Goal: Information Seeking & Learning: Learn about a topic

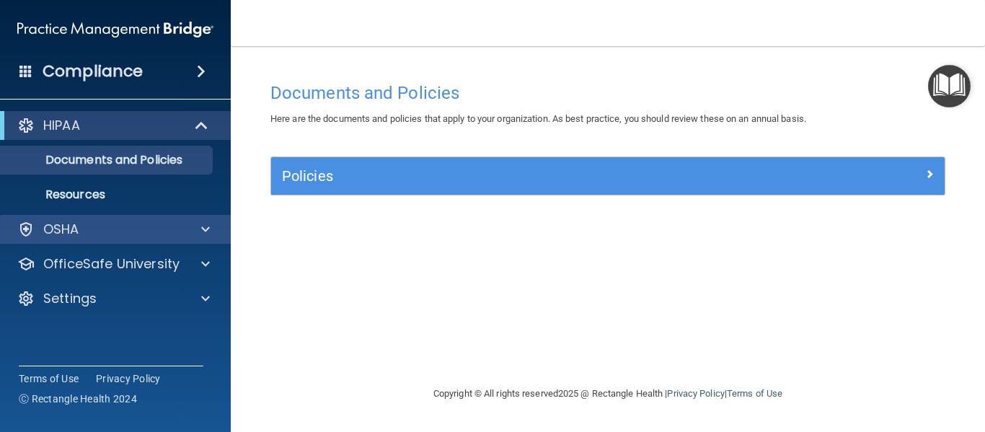
click at [194, 217] on div "OSHA" at bounding box center [116, 229] width 232 height 29
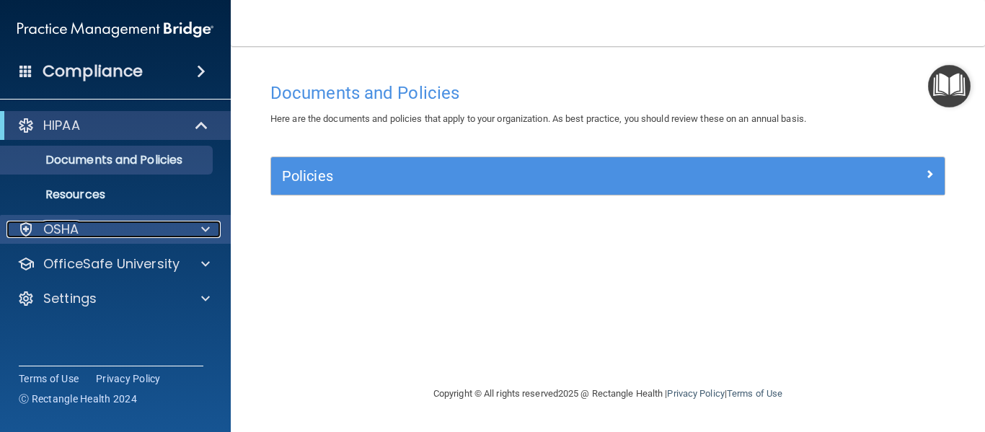
click at [198, 231] on div at bounding box center [203, 229] width 36 height 17
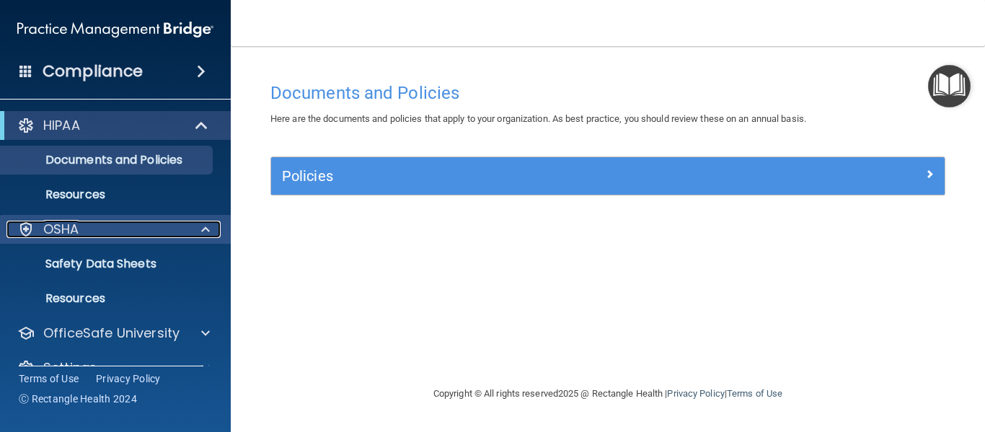
click at [214, 229] on div at bounding box center [203, 229] width 36 height 17
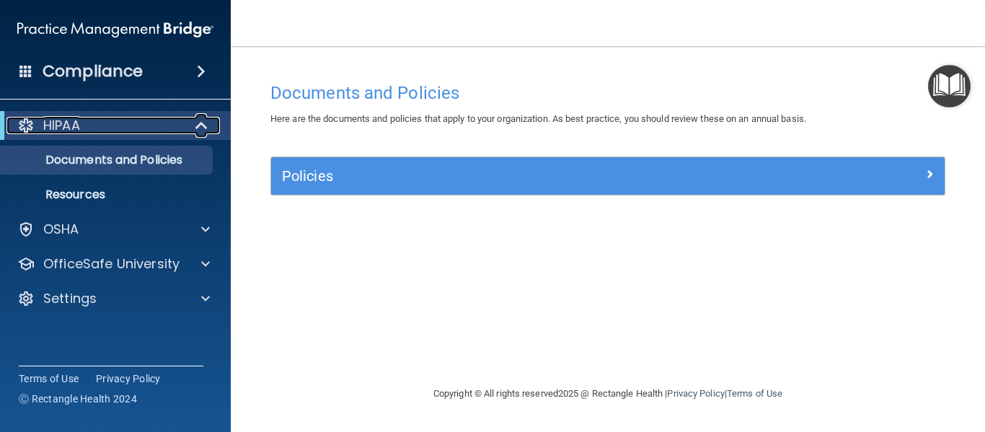
click at [197, 122] on span at bounding box center [203, 125] width 12 height 17
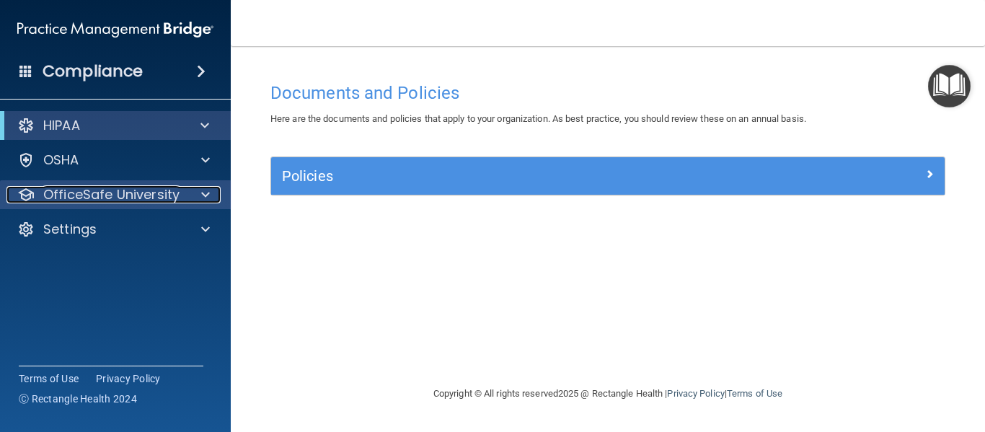
click at [211, 201] on div at bounding box center [203, 194] width 36 height 17
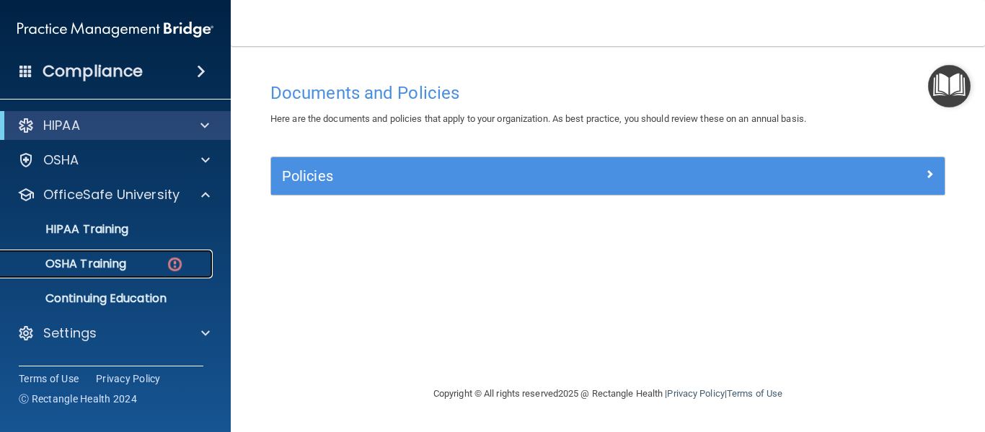
click at [105, 262] on p "OSHA Training" at bounding box center [67, 264] width 117 height 14
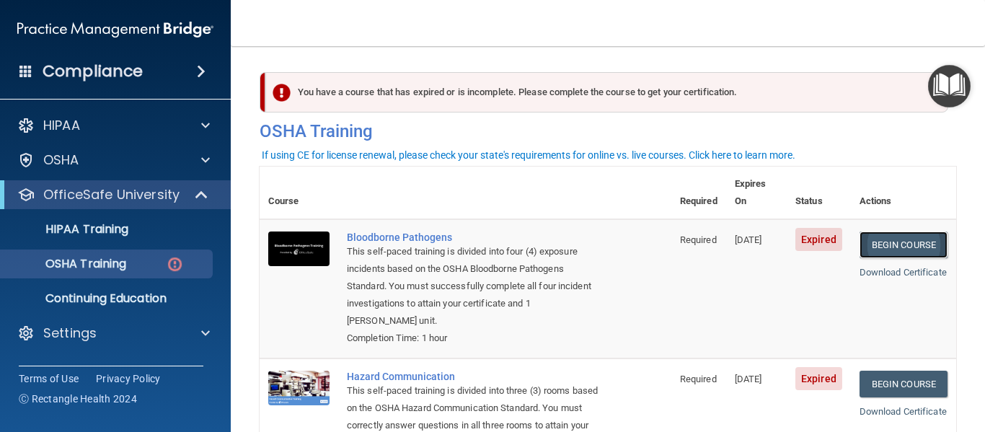
click at [898, 232] on link "Begin Course" at bounding box center [904, 245] width 88 height 27
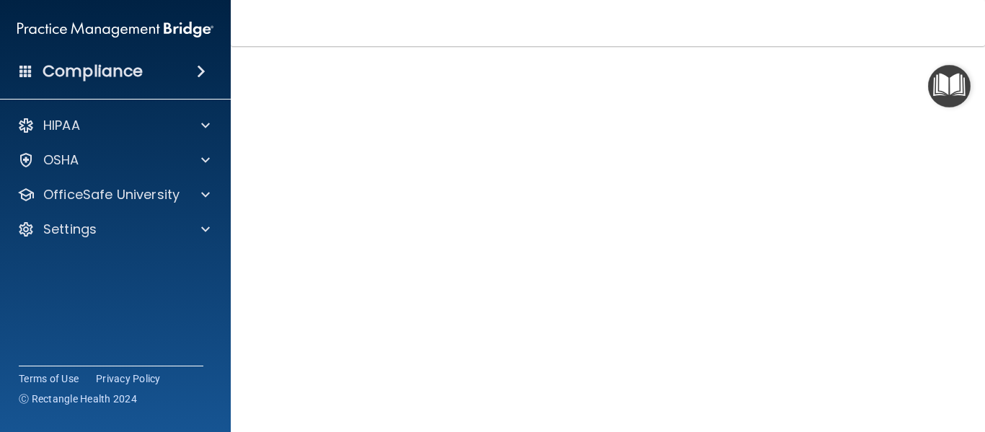
scroll to position [87, 0]
click at [929, 66] on img "Open Resource Center" at bounding box center [949, 86] width 43 height 43
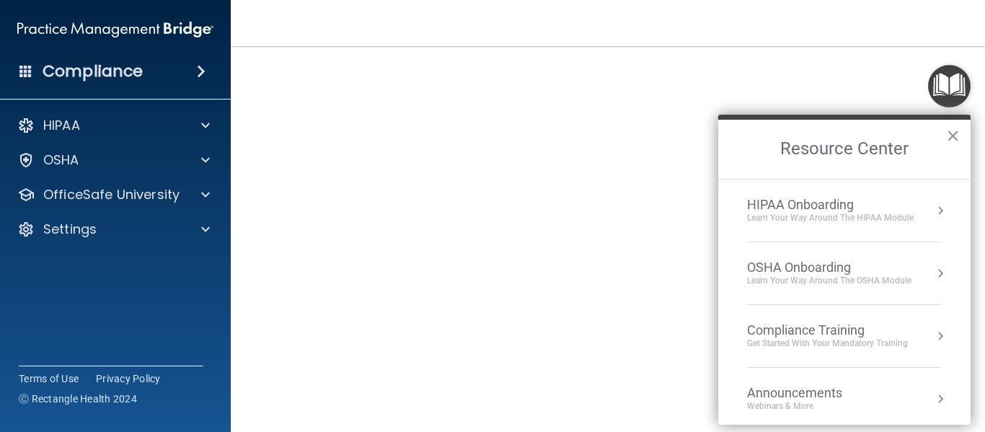
click at [948, 136] on button "×" at bounding box center [953, 135] width 14 height 23
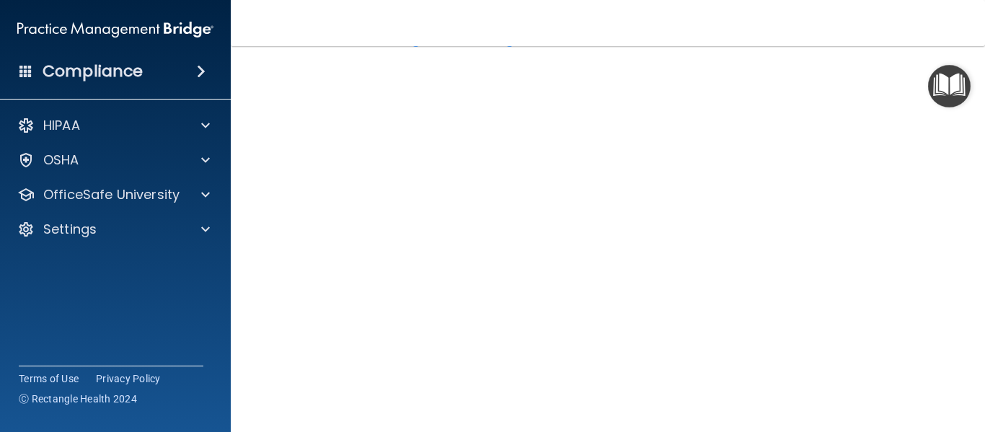
scroll to position [58, 0]
click at [945, 104] on img "Open Resource Center" at bounding box center [949, 86] width 43 height 43
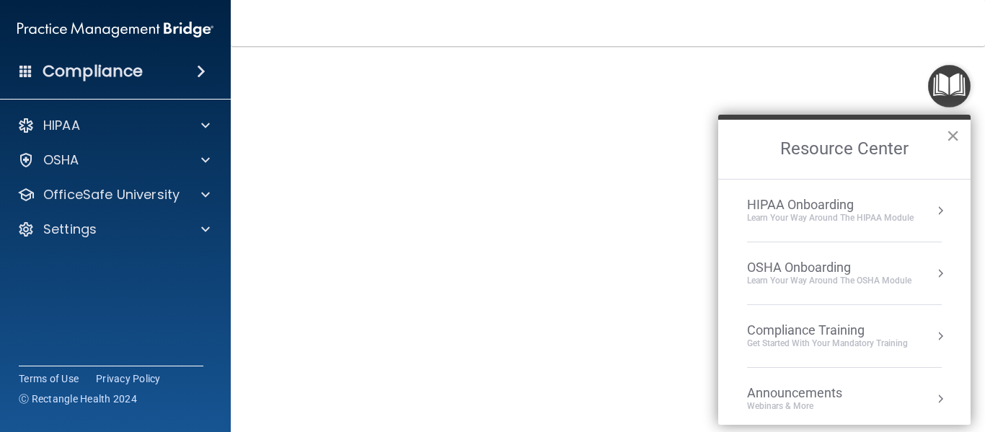
click at [947, 131] on button "×" at bounding box center [953, 135] width 14 height 23
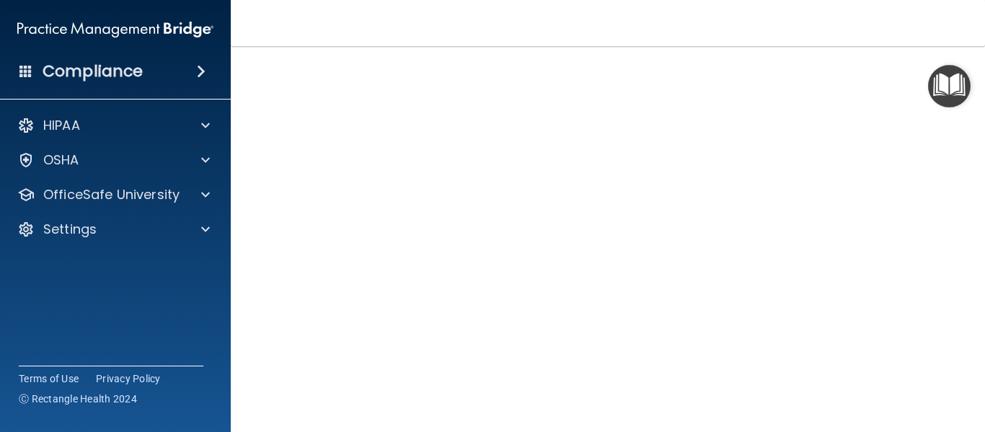
scroll to position [0, 0]
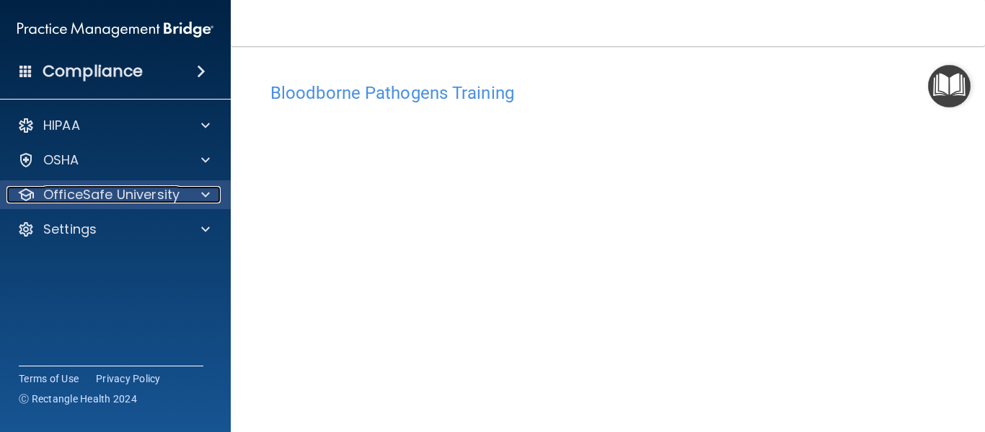
click at [197, 193] on div at bounding box center [203, 194] width 36 height 17
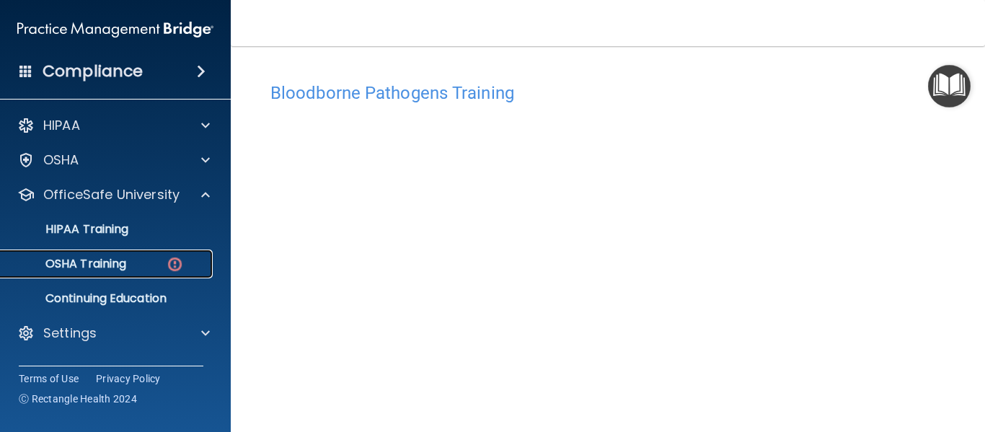
click at [178, 258] on img at bounding box center [175, 264] width 18 height 18
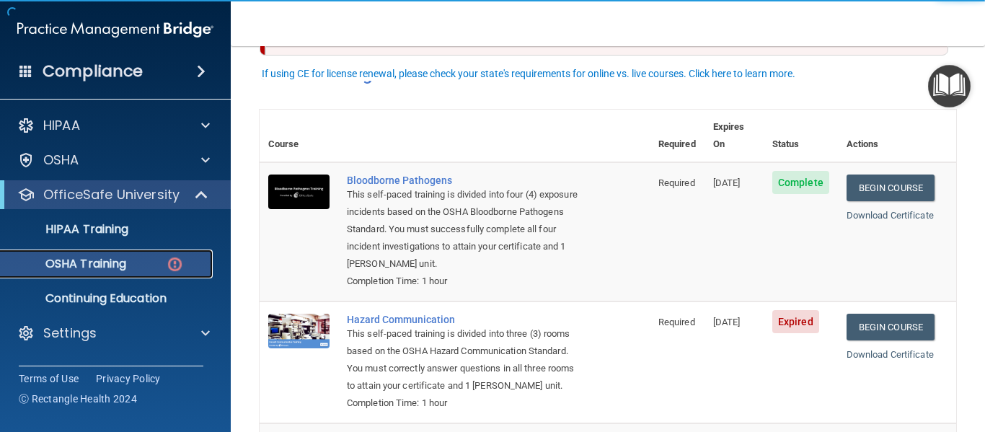
scroll to position [108, 0]
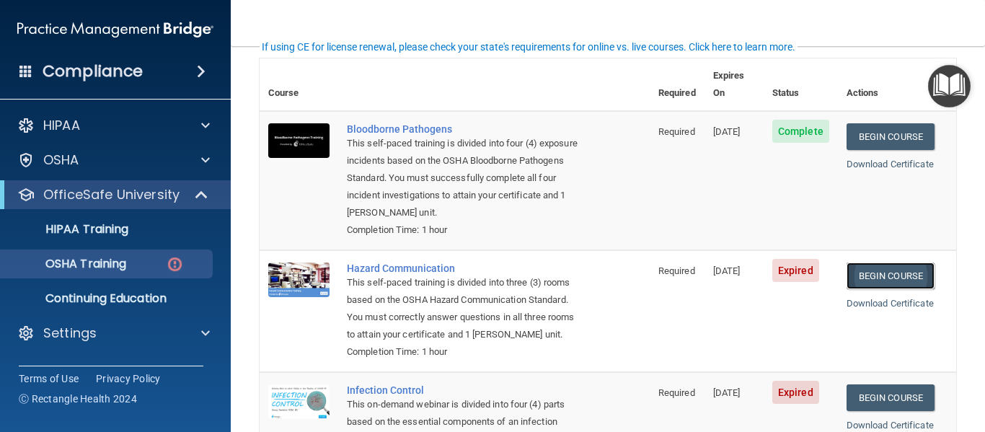
click at [912, 263] on link "Begin Course" at bounding box center [891, 276] width 88 height 27
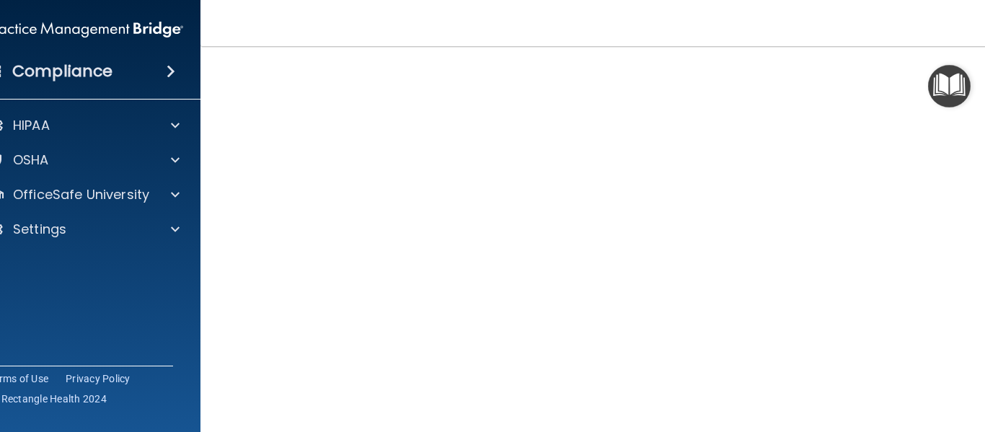
scroll to position [110, 0]
click at [950, 87] on img "Open Resource Center" at bounding box center [949, 86] width 43 height 43
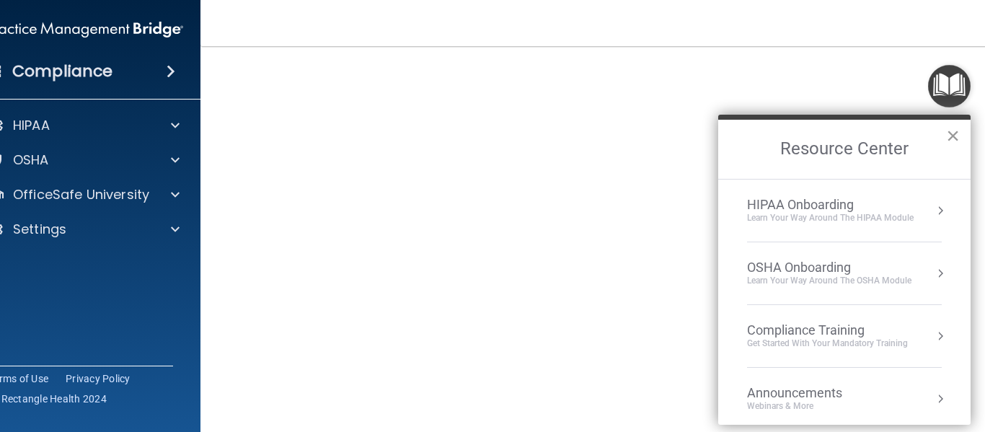
click at [946, 137] on button "×" at bounding box center [953, 135] width 14 height 23
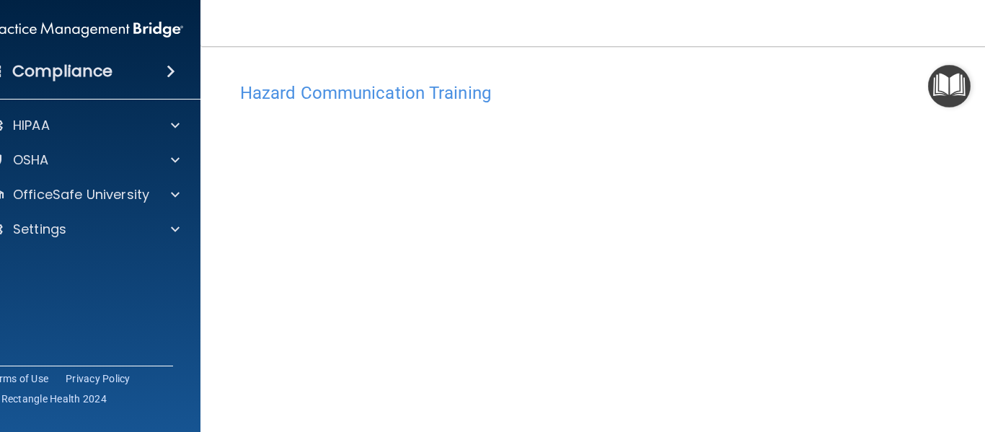
scroll to position [2, 0]
click at [162, 179] on div "HIPAA Documents and Policies Report an Incident Business Associates Emergency P…" at bounding box center [86, 180] width 232 height 150
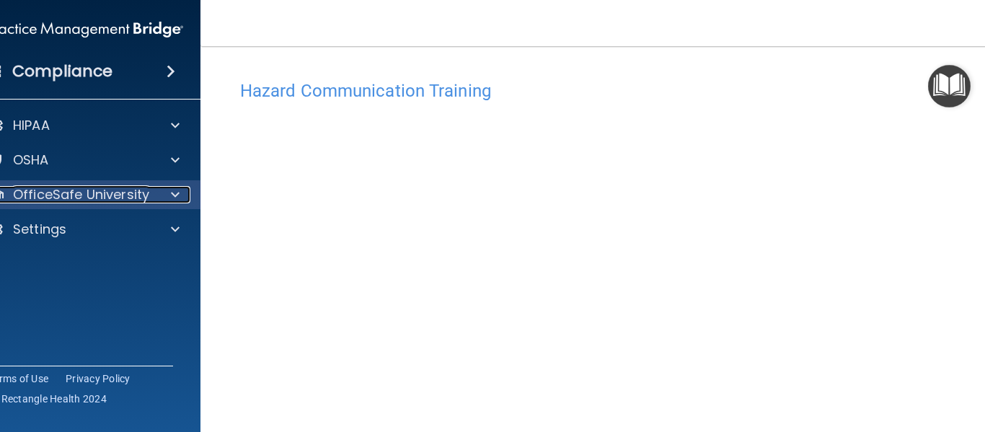
click at [159, 189] on div at bounding box center [173, 194] width 36 height 17
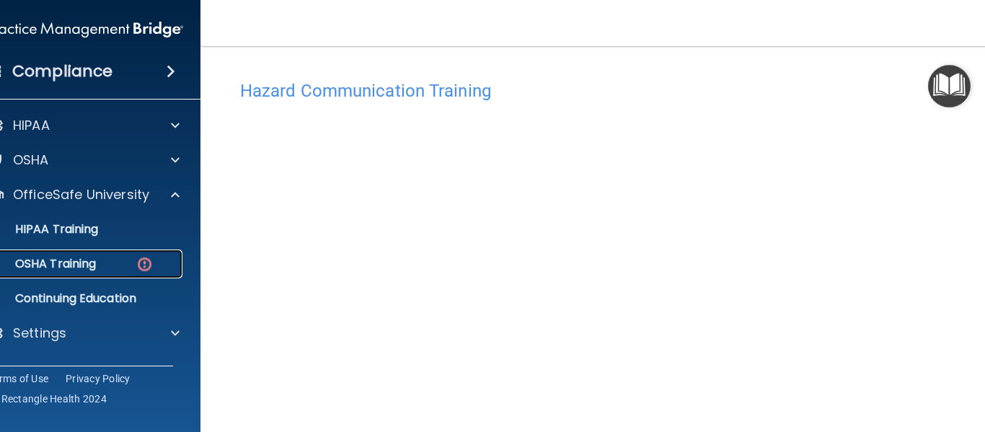
click at [128, 264] on div "OSHA Training" at bounding box center [77, 264] width 197 height 14
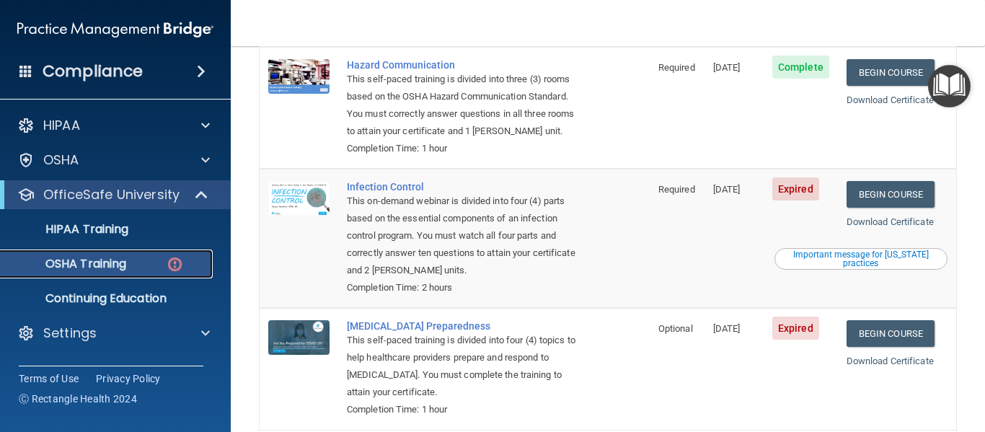
scroll to position [312, 0]
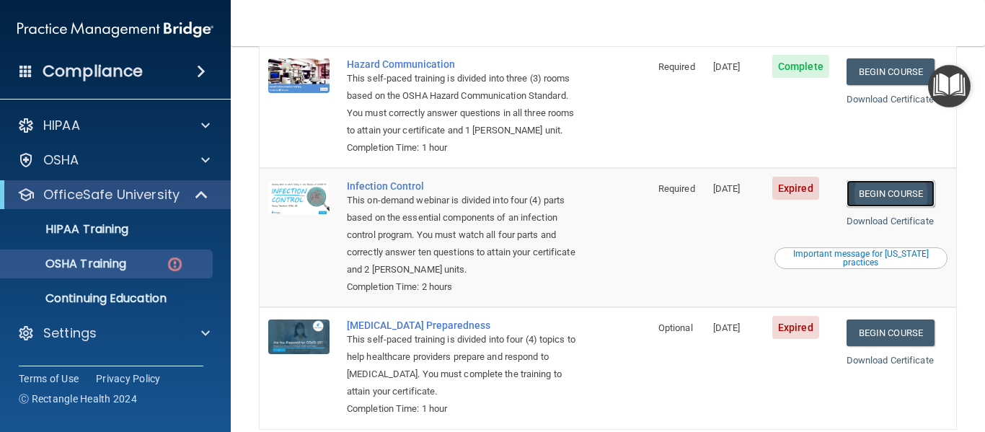
click at [893, 182] on link "Begin Course" at bounding box center [891, 193] width 88 height 27
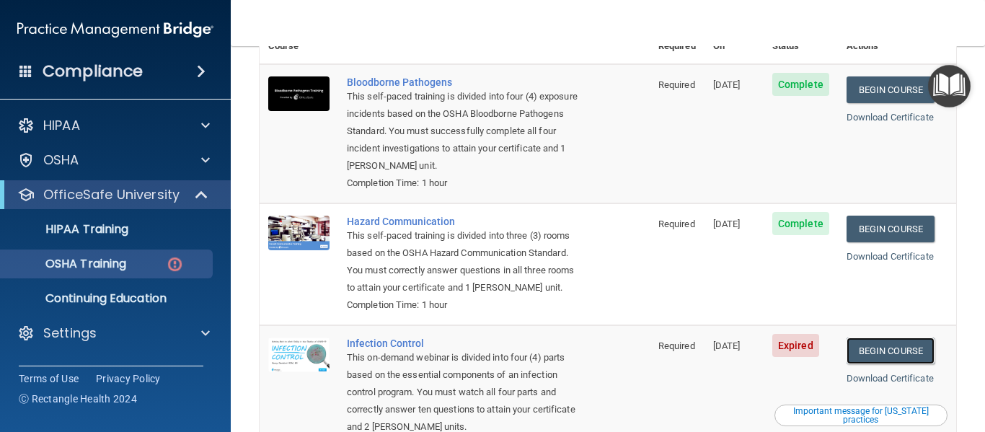
scroll to position [0, 0]
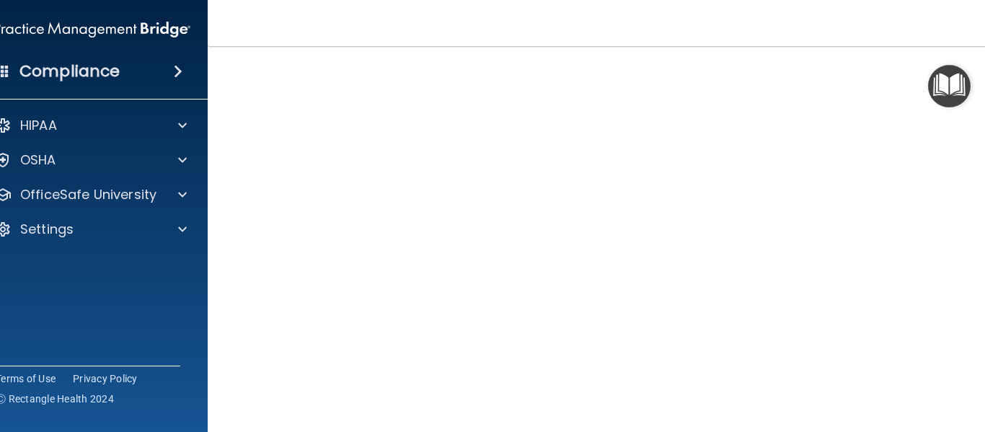
scroll to position [124, 0]
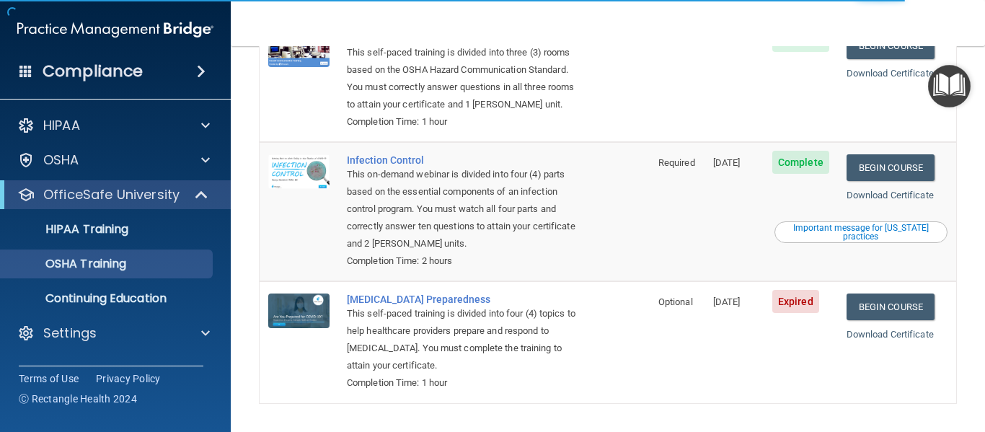
scroll to position [326, 0]
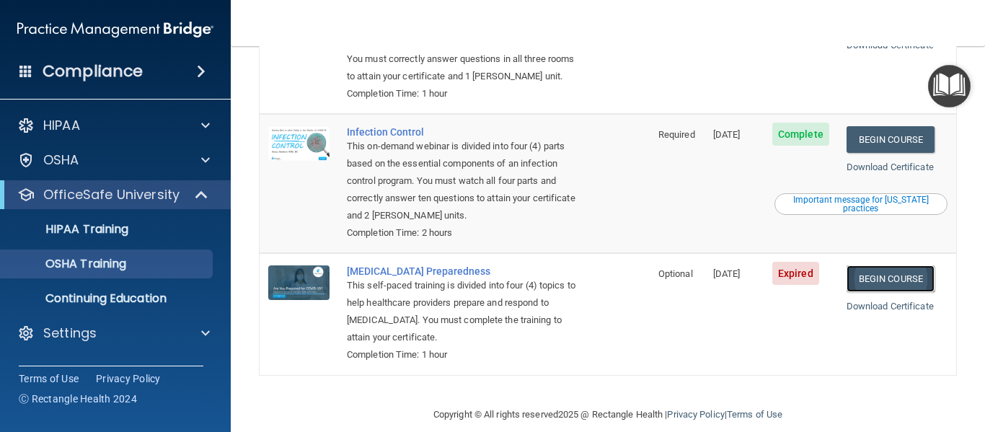
click at [901, 265] on link "Begin Course" at bounding box center [891, 278] width 88 height 27
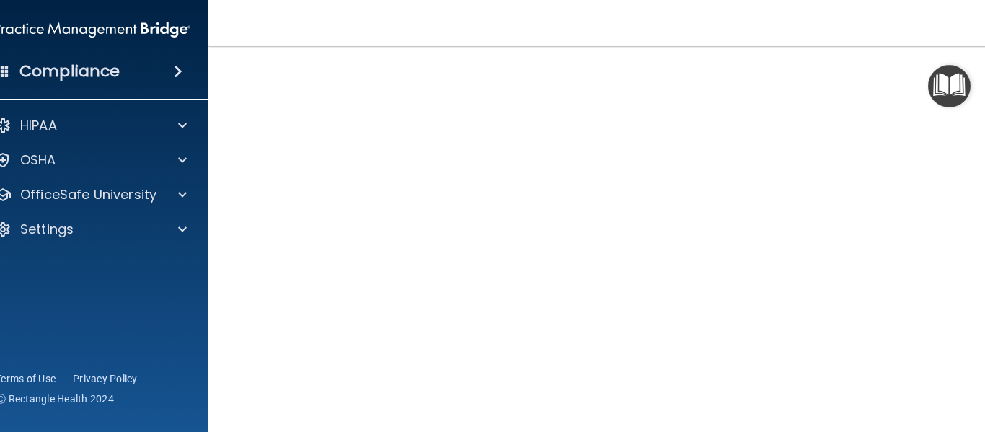
scroll to position [74, 0]
click at [183, 80] on div "Compliance" at bounding box center [92, 72] width 231 height 32
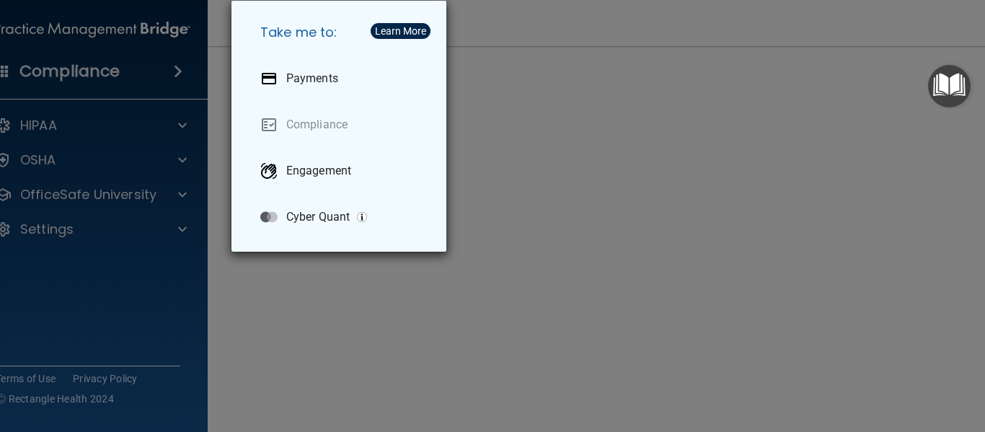
click at [178, 76] on div "Take me to: Payments Compliance Engagement Cyber Quant" at bounding box center [492, 216] width 985 height 432
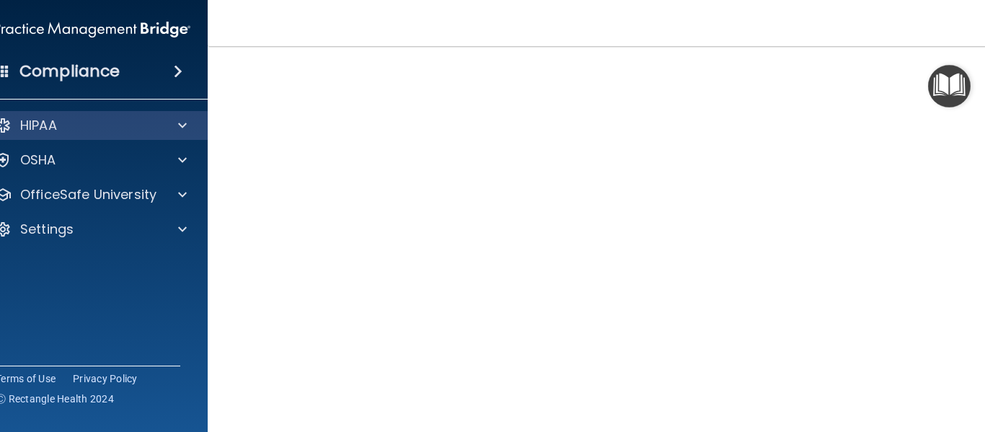
click at [179, 136] on div "HIPAA" at bounding box center [93, 125] width 232 height 29
click at [177, 123] on div at bounding box center [180, 125] width 36 height 17
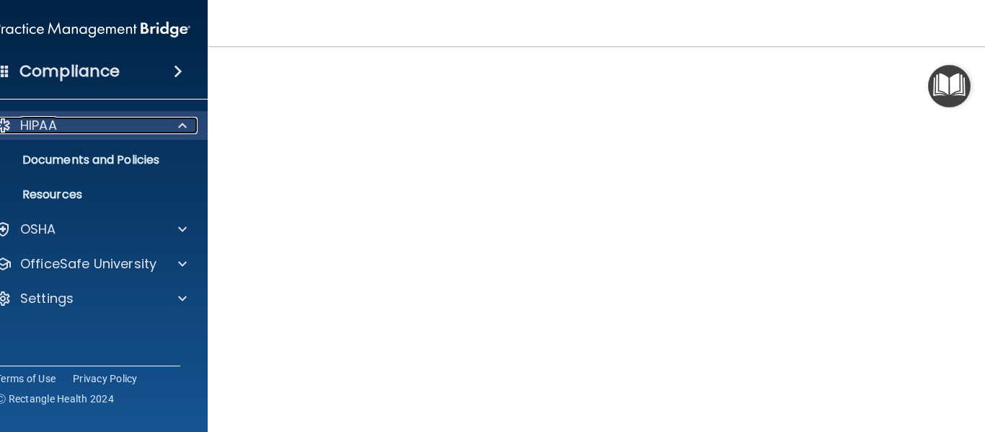
click at [177, 123] on div at bounding box center [180, 125] width 36 height 17
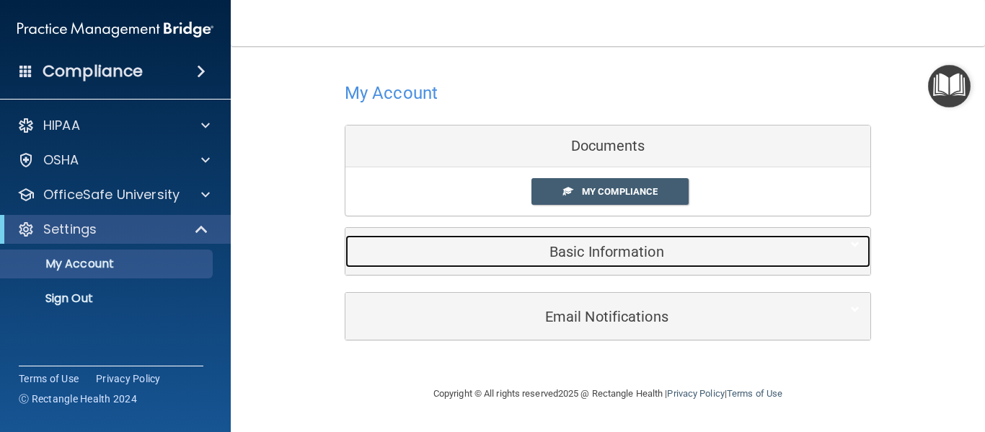
click at [633, 248] on h5 "Basic Information" at bounding box center [586, 252] width 460 height 16
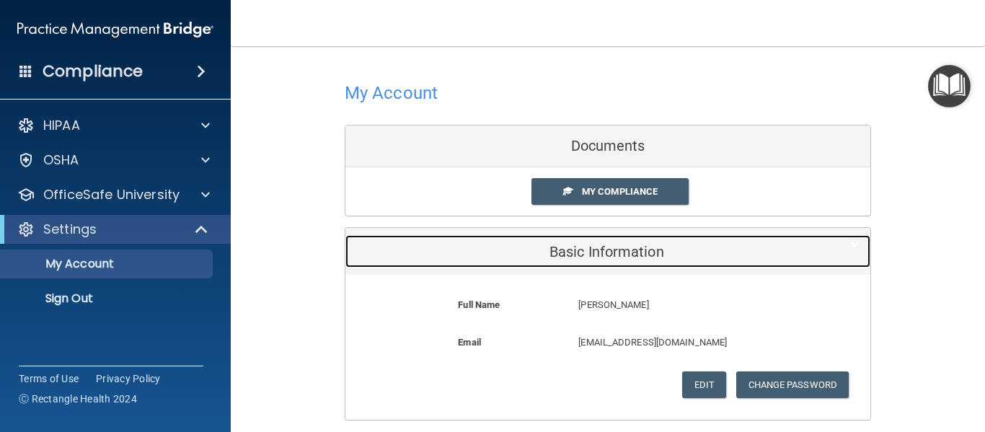
click at [633, 248] on h5 "Basic Information" at bounding box center [586, 252] width 460 height 16
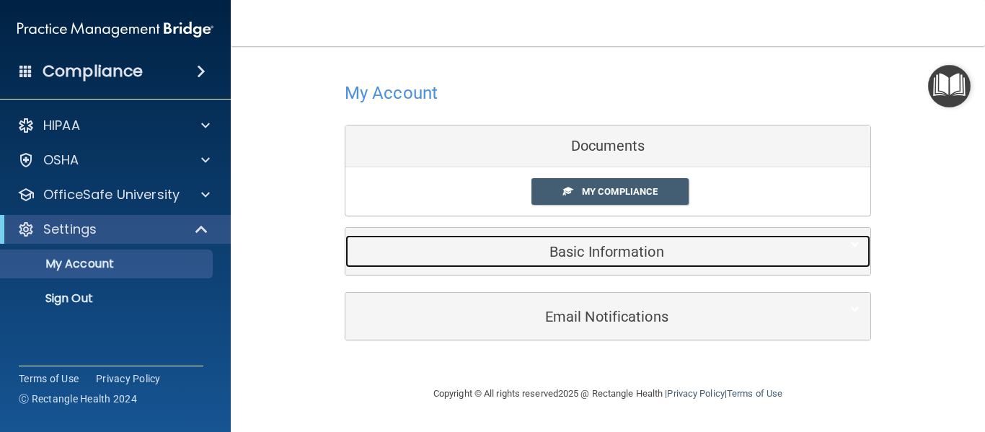
click at [633, 248] on h5 "Basic Information" at bounding box center [586, 252] width 460 height 16
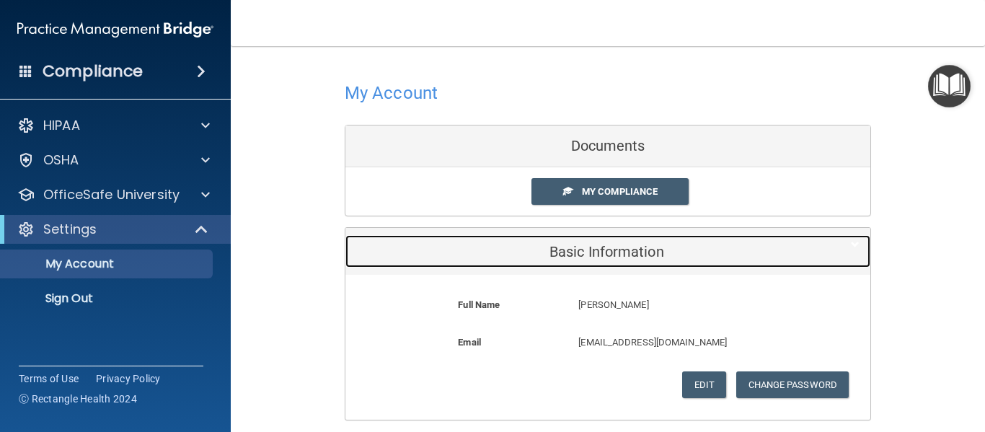
click at [633, 248] on h5 "Basic Information" at bounding box center [586, 252] width 460 height 16
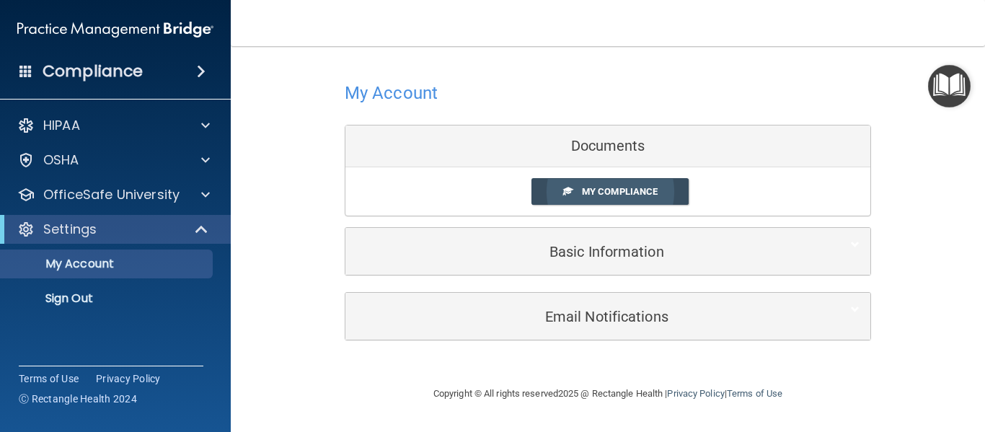
click at [632, 196] on span "My Compliance" at bounding box center [620, 191] width 76 height 11
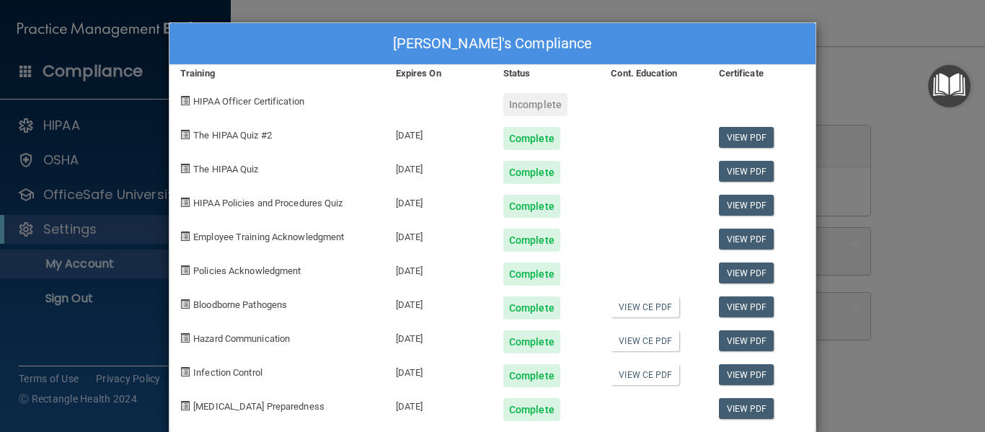
click at [869, 123] on div "Madison Green's Compliance Training Expires On Status Cont. Education Certifica…" at bounding box center [492, 216] width 985 height 432
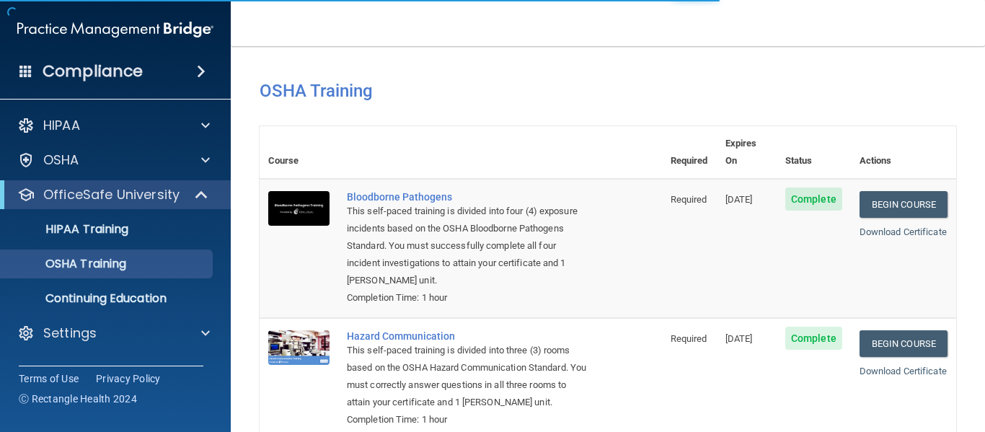
scroll to position [326, 0]
